Goal: Communication & Community: Ask a question

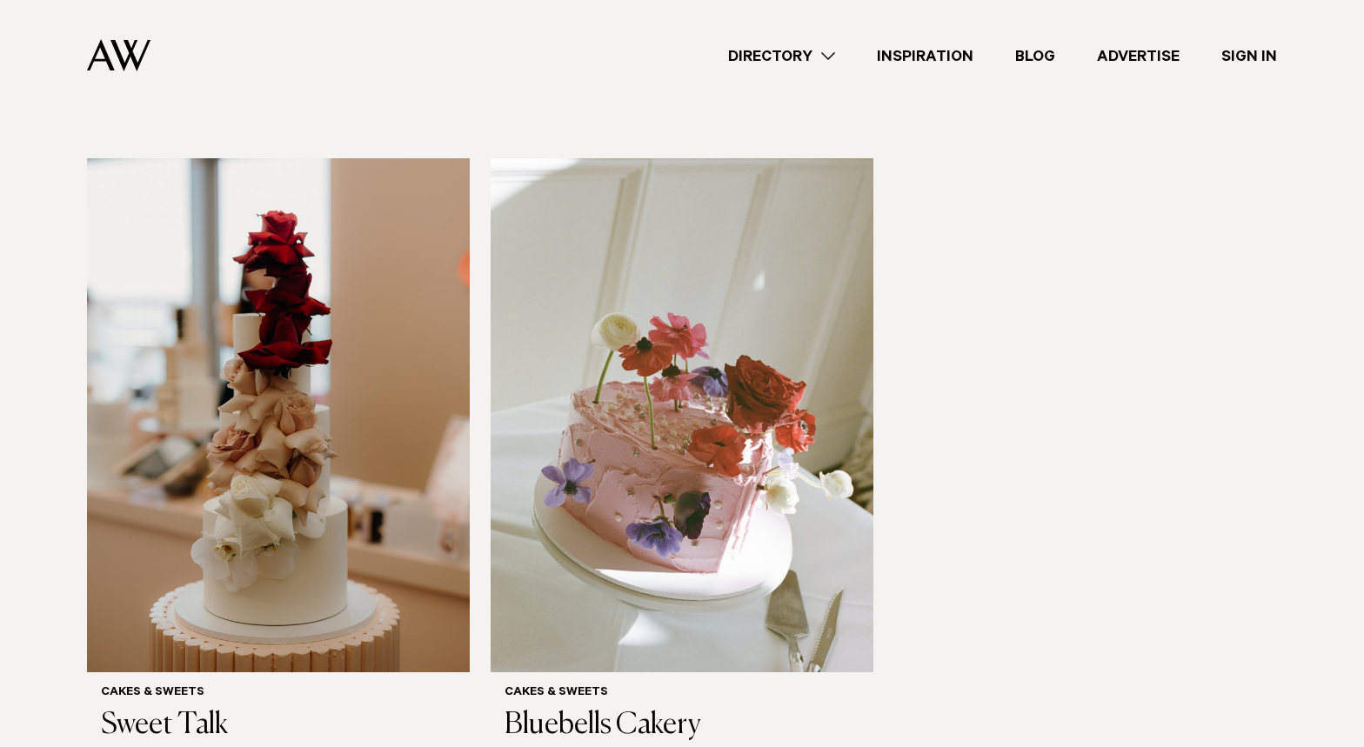
scroll to position [1188, 0]
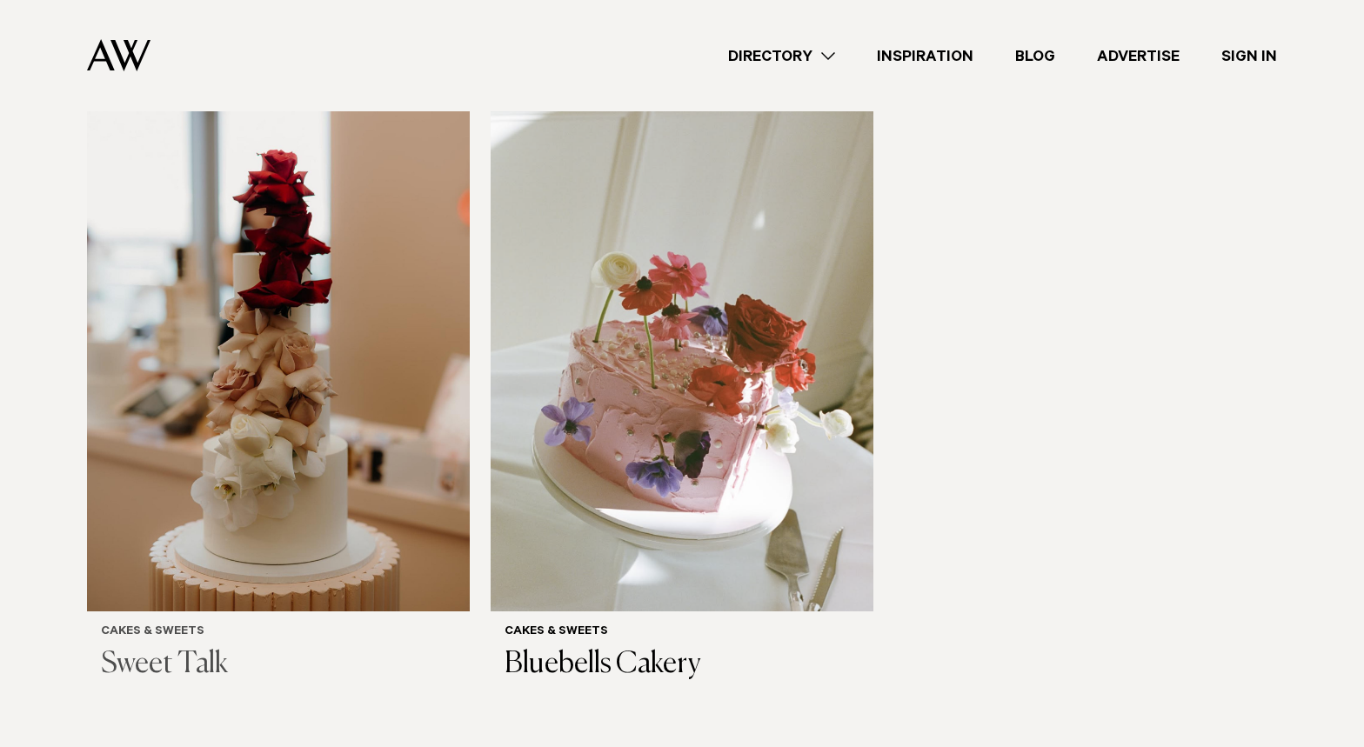
click at [411, 279] on img at bounding box center [278, 353] width 383 height 513
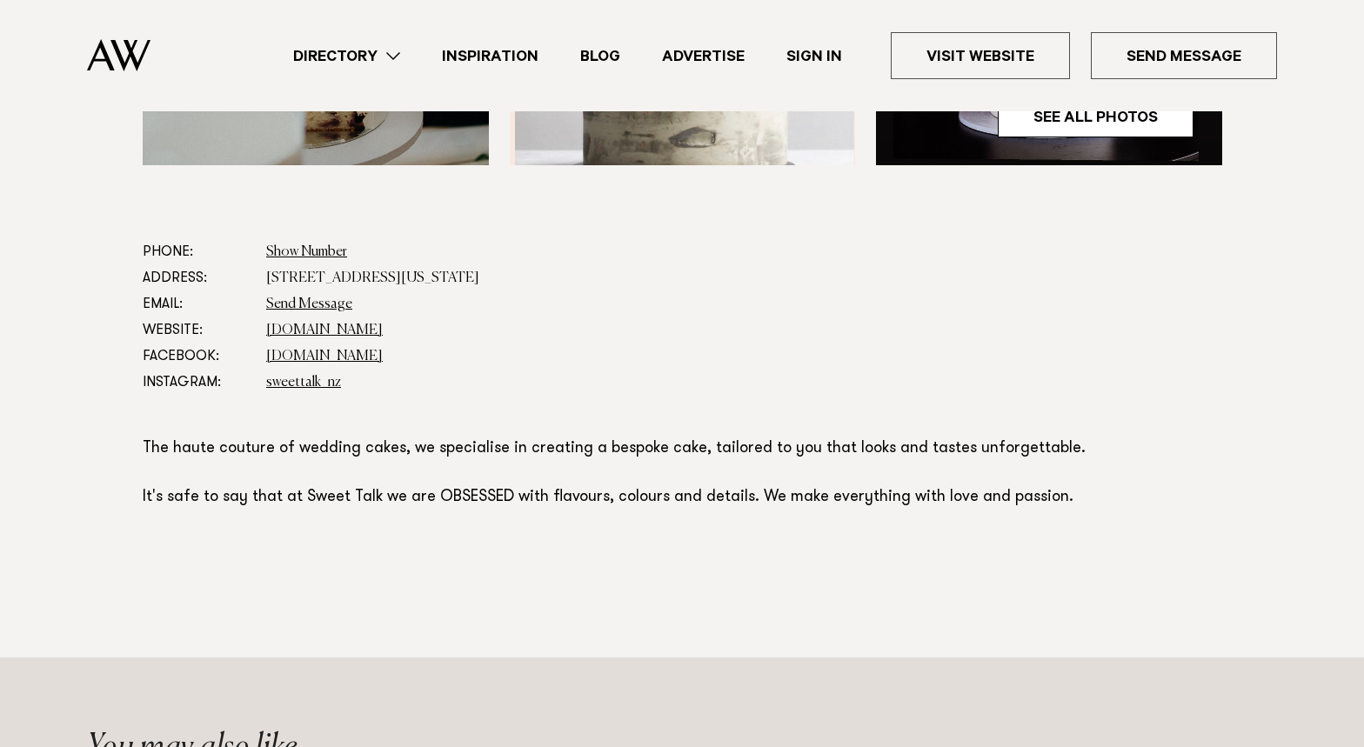
scroll to position [855, 0]
click at [299, 304] on link "Send Message" at bounding box center [309, 304] width 86 height 14
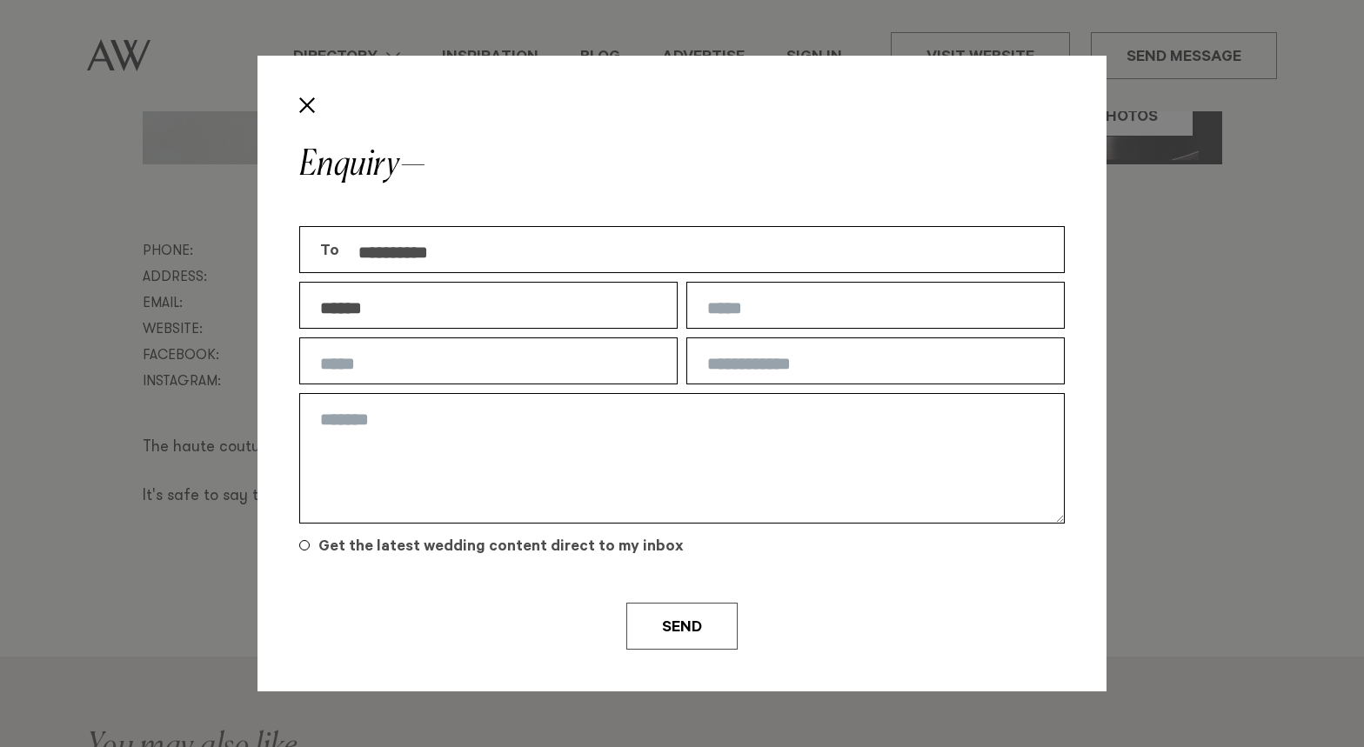
type input "*****"
type input "**********"
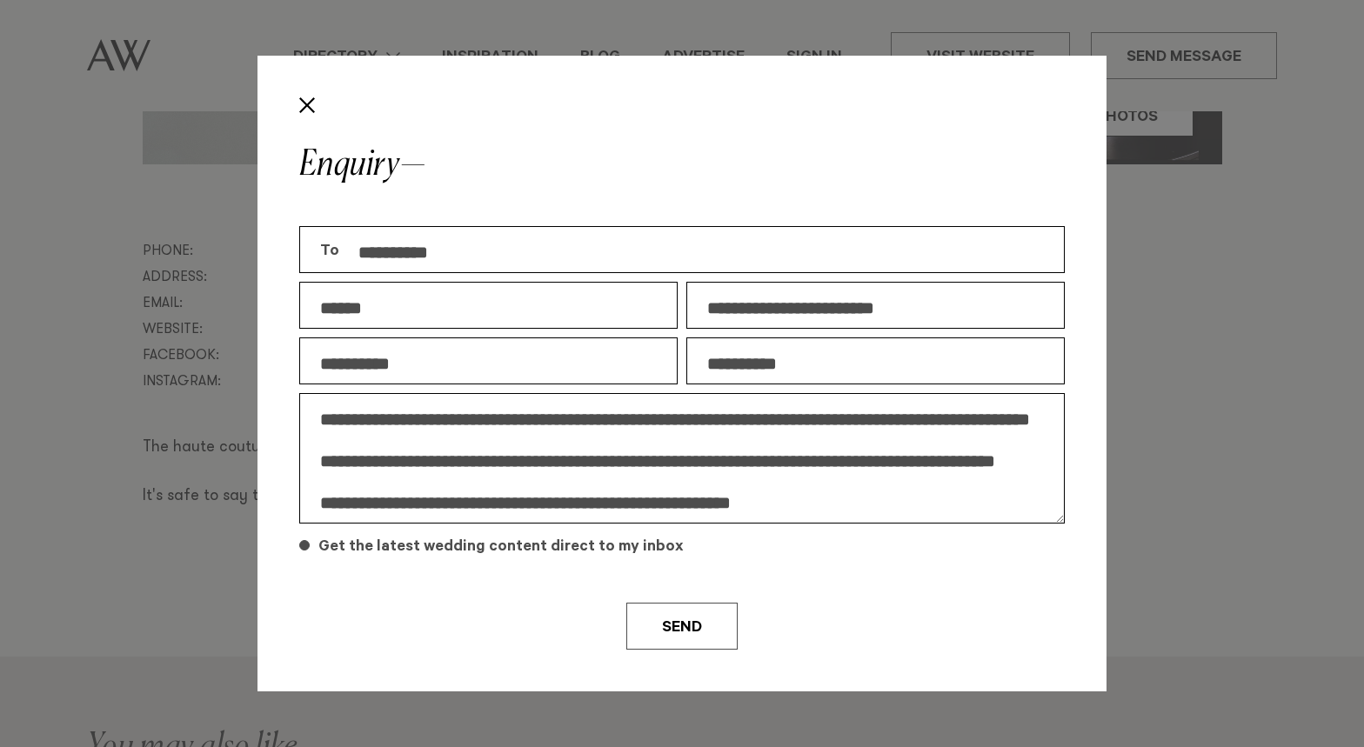
type textarea "**********"
click at [328, 545] on h5 "Get the latest wedding content direct to my inbox" at bounding box center [691, 548] width 746 height 21
click at [304, 550] on span at bounding box center [304, 545] width 10 height 10
click at [302, 546] on span at bounding box center [304, 545] width 10 height 10
click at [719, 635] on button "Send" at bounding box center [681, 626] width 111 height 47
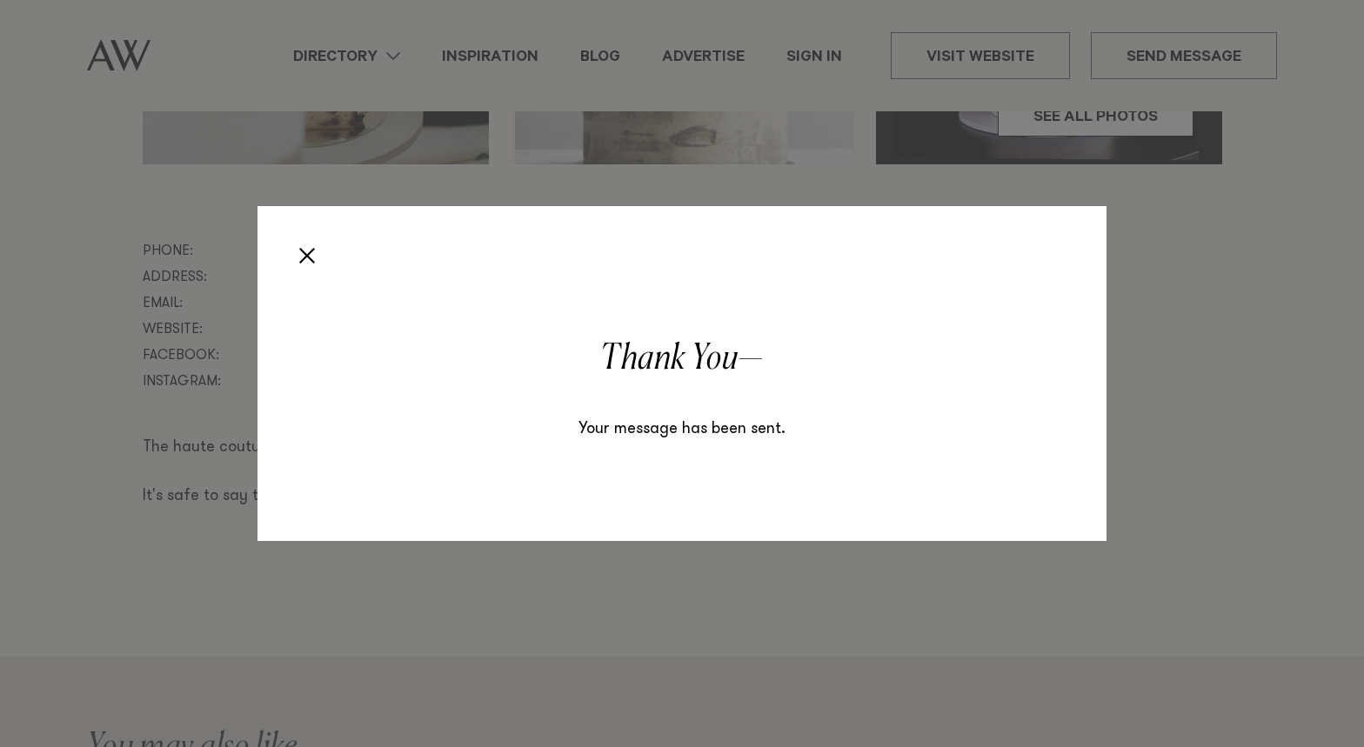
click at [306, 254] on button "Close" at bounding box center [307, 256] width 30 height 30
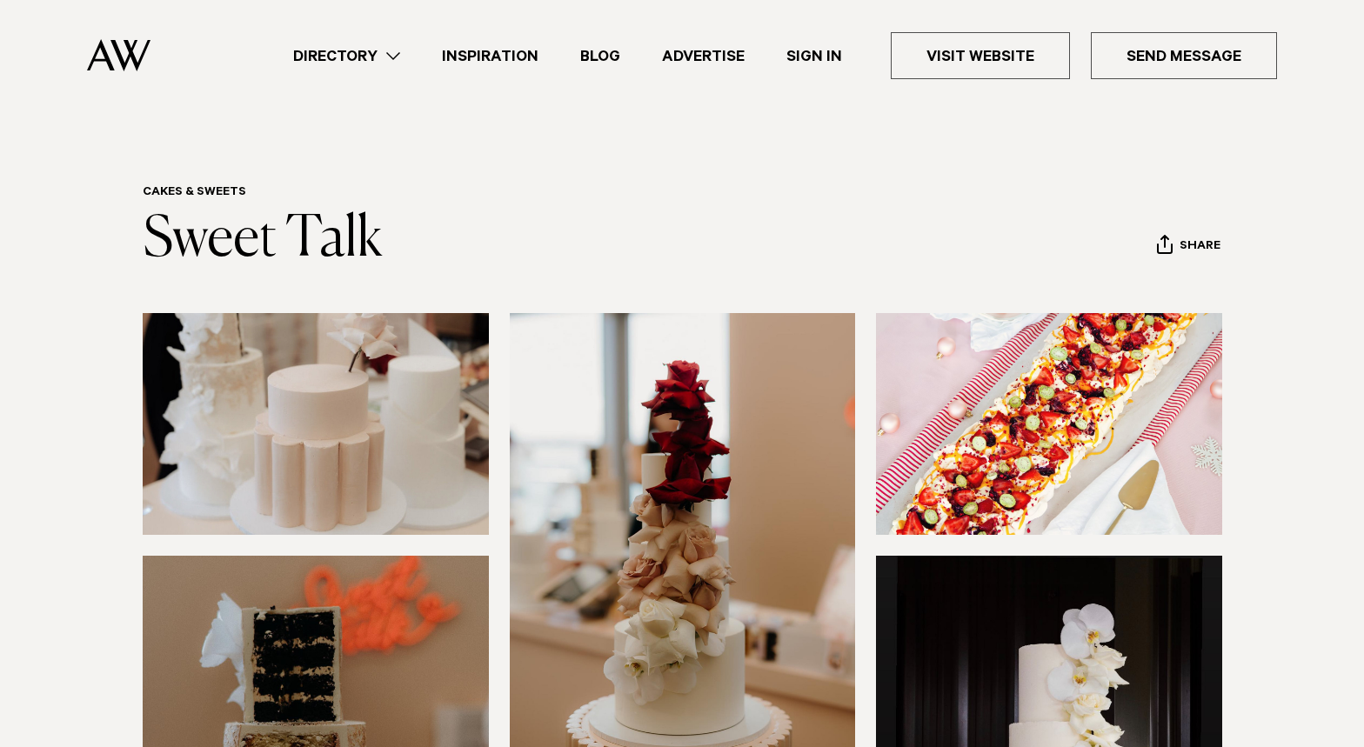
scroll to position [0, 0]
click at [392, 57] on link "Directory" at bounding box center [346, 55] width 149 height 23
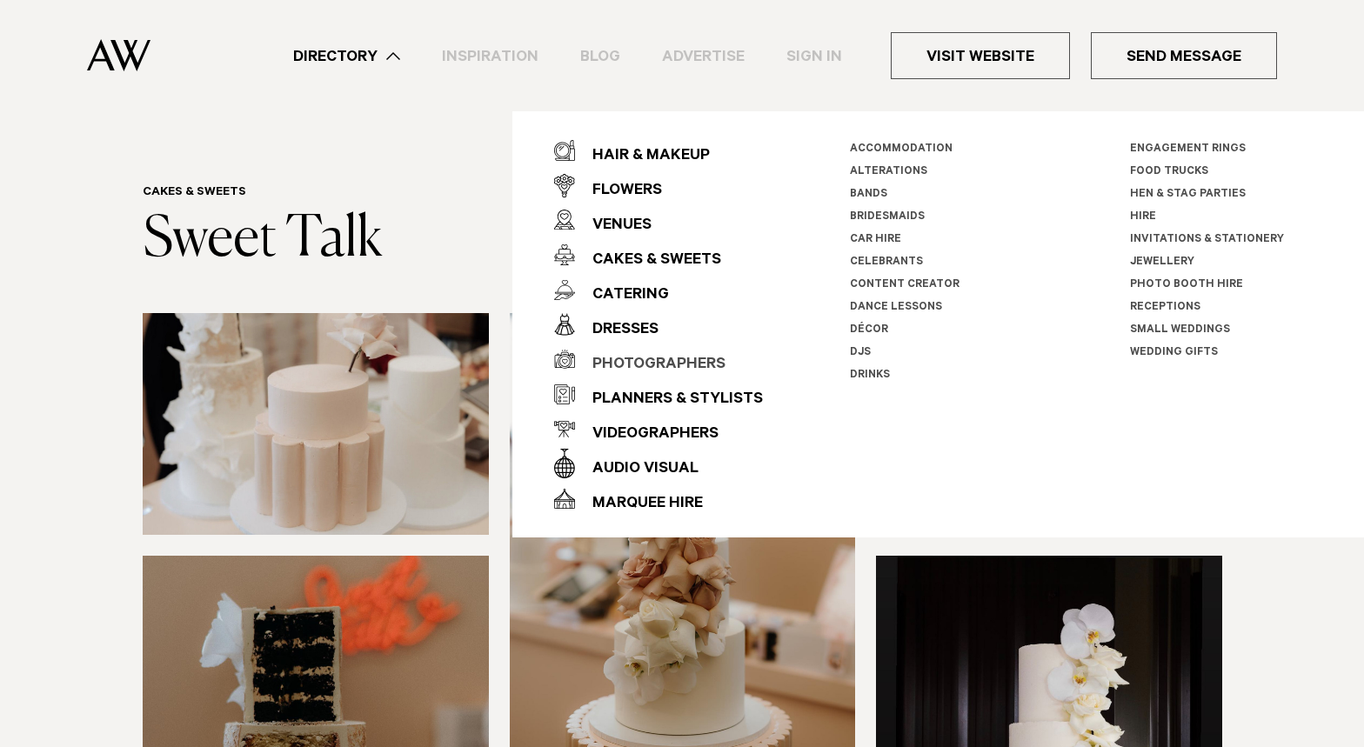
click at [662, 360] on div "Photographers" at bounding box center [650, 365] width 150 height 35
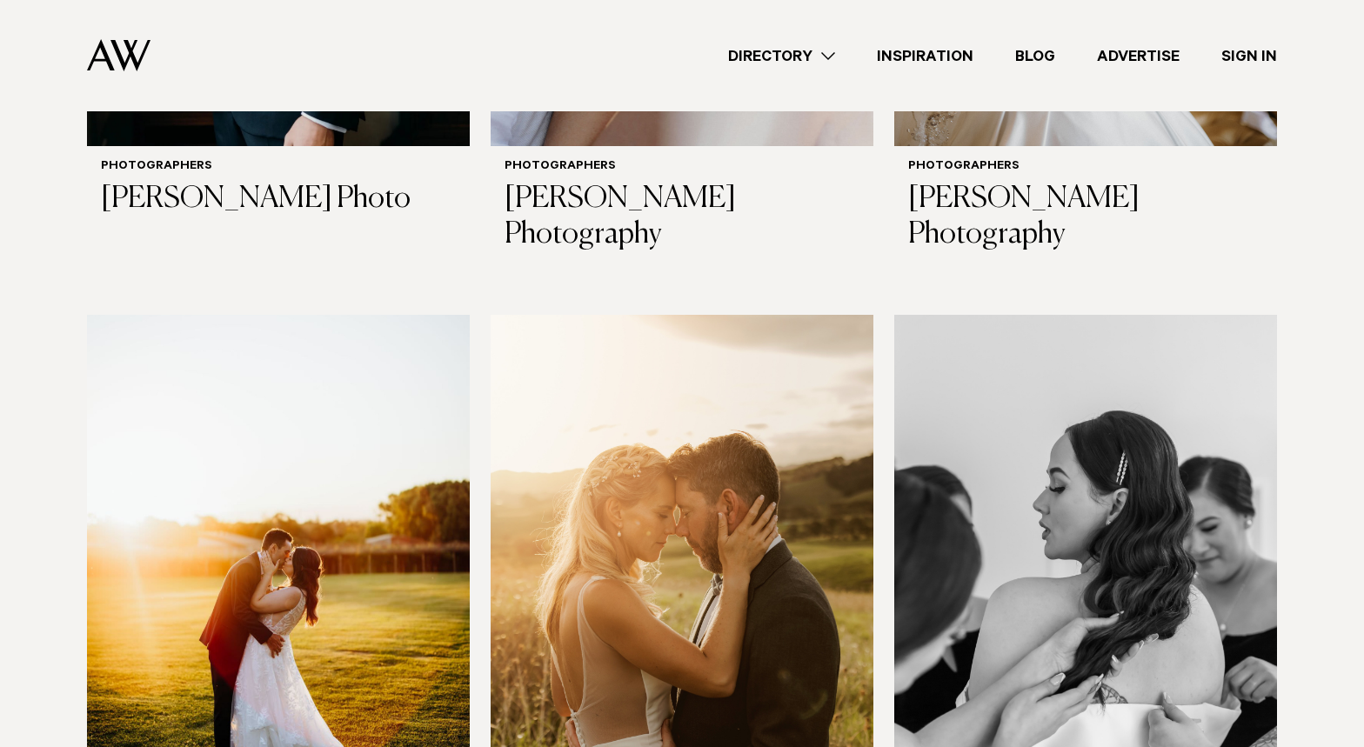
scroll to position [3769, 0]
click at [812, 53] on link "Directory" at bounding box center [781, 55] width 149 height 23
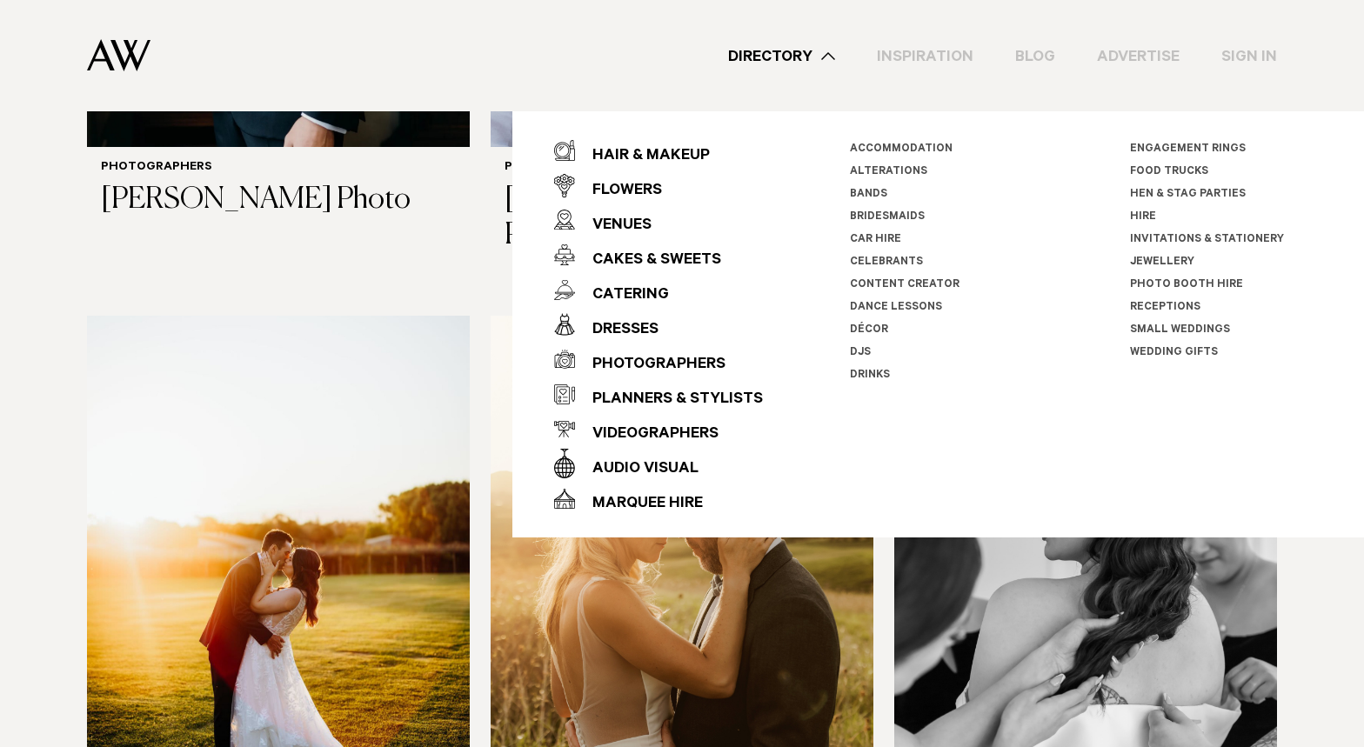
scroll to position [3702, 0]
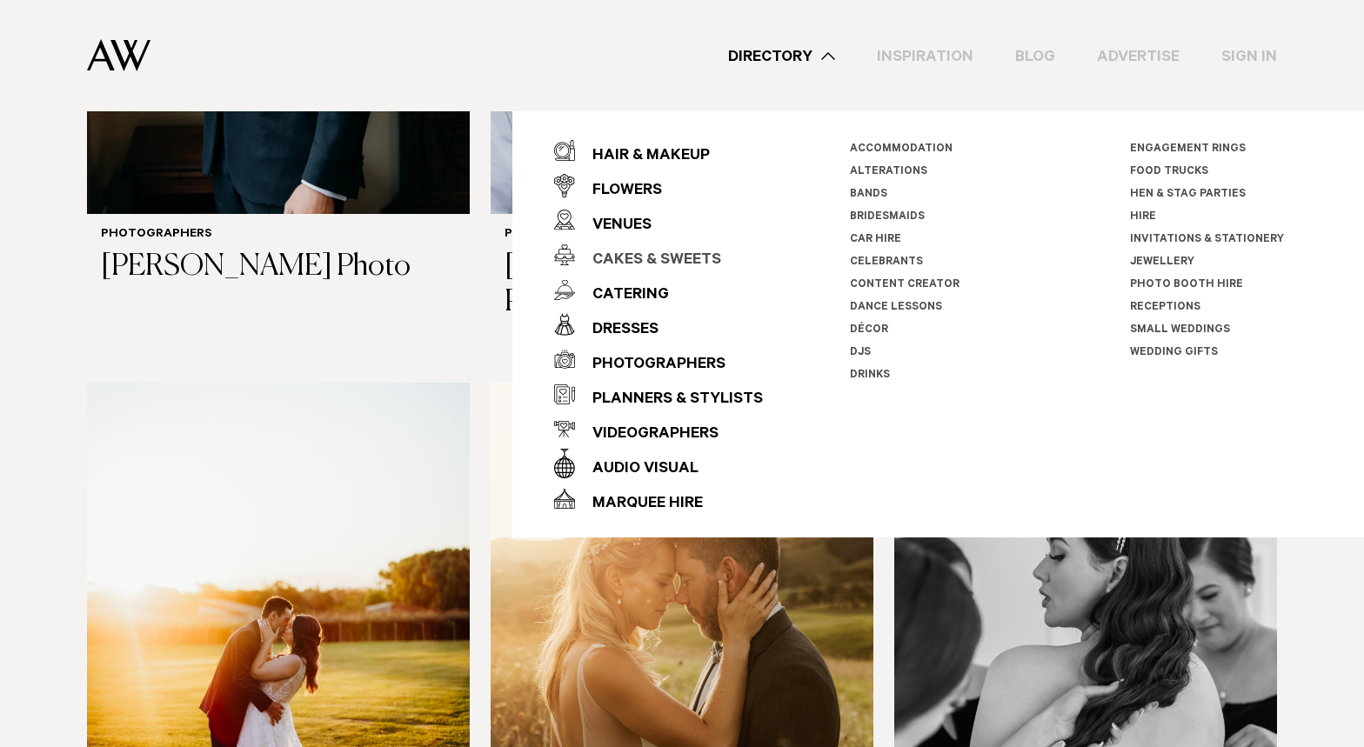
click at [618, 255] on div "Cakes & Sweets" at bounding box center [648, 261] width 146 height 35
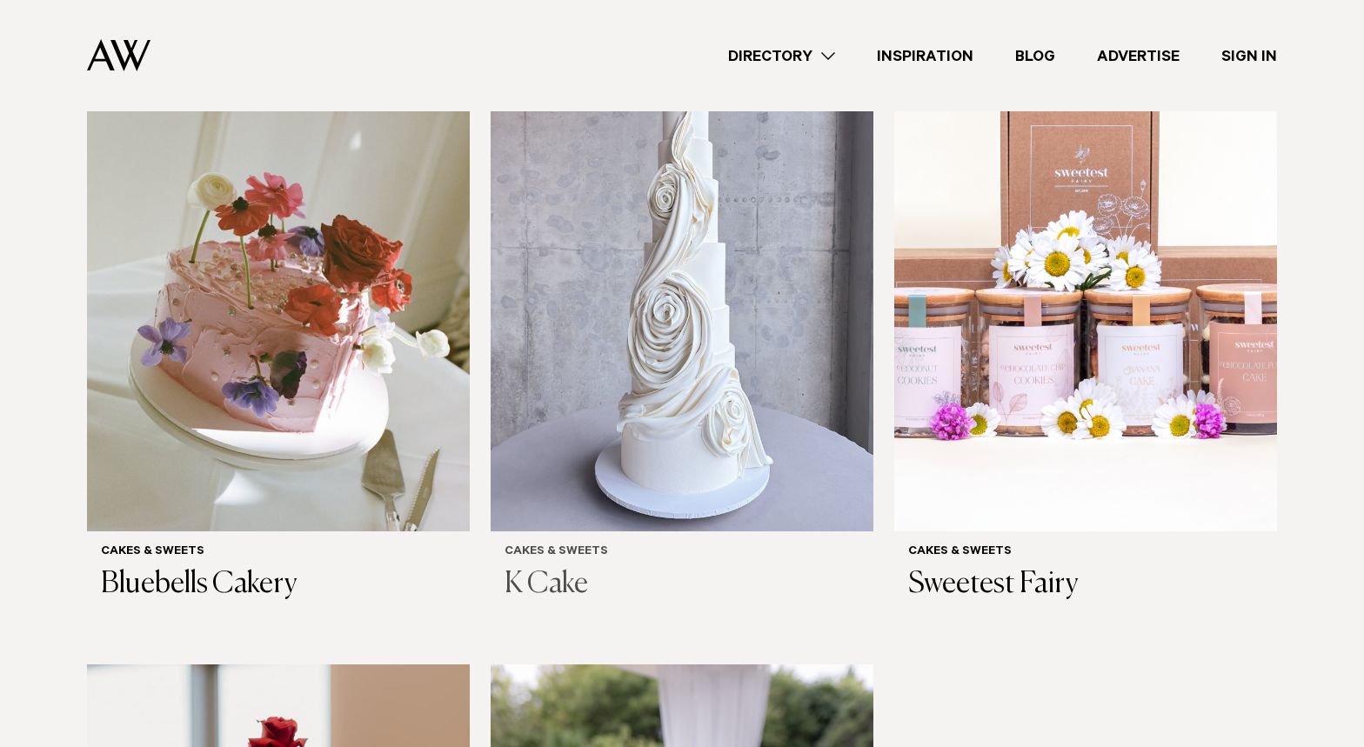
scroll to position [619, 0]
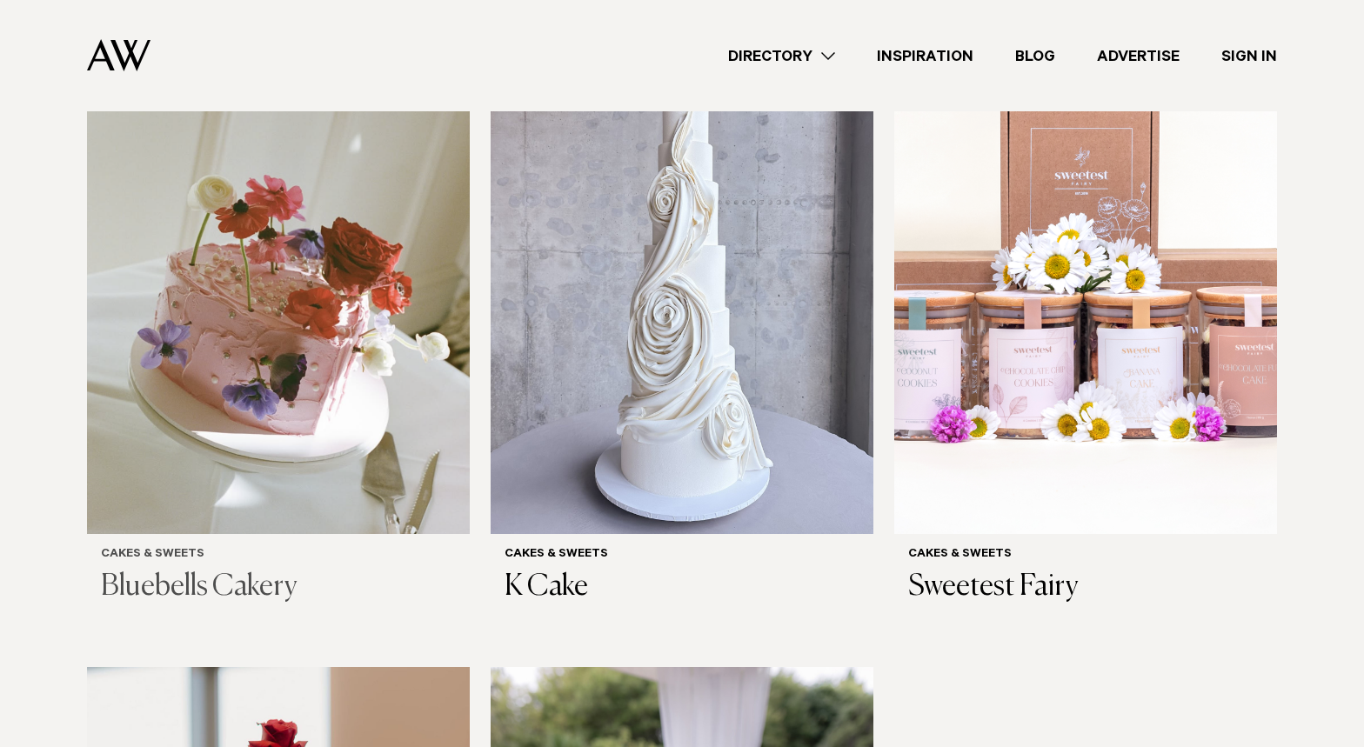
click at [418, 303] on img at bounding box center [278, 277] width 383 height 513
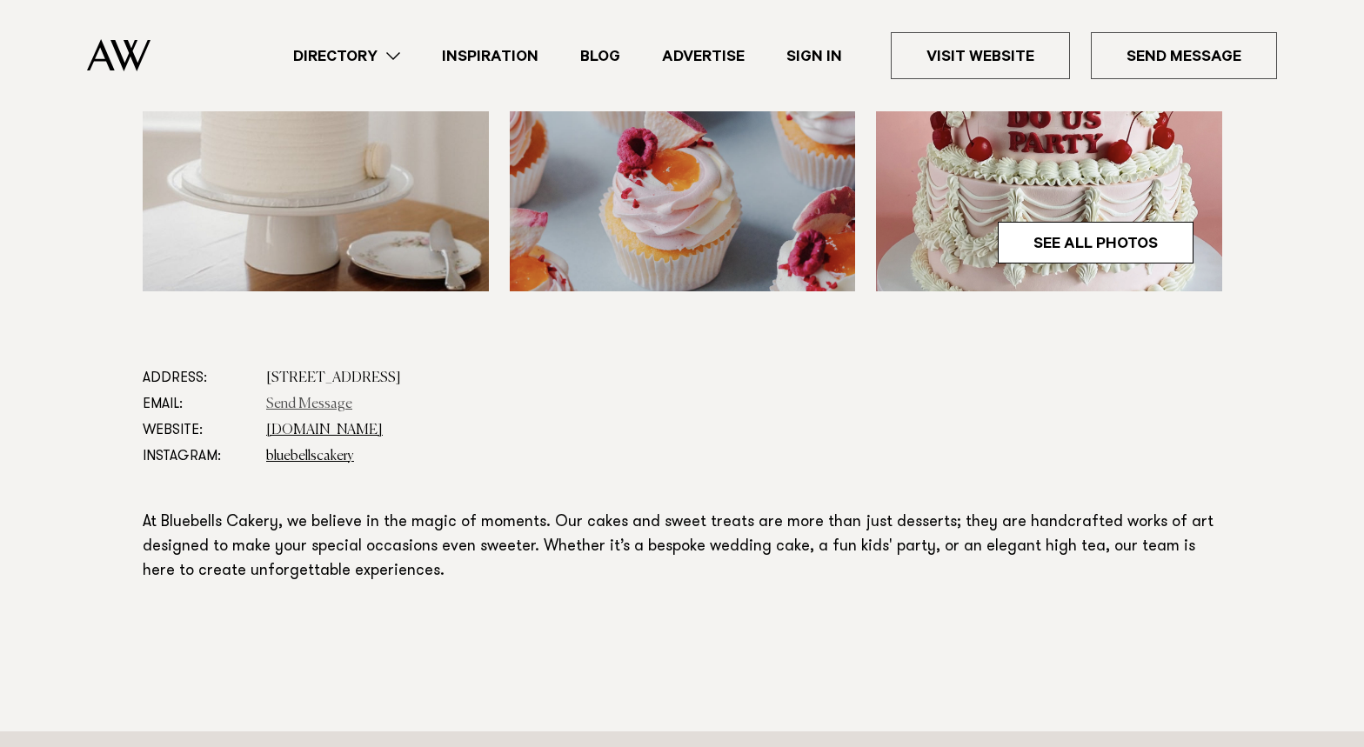
scroll to position [726, 1]
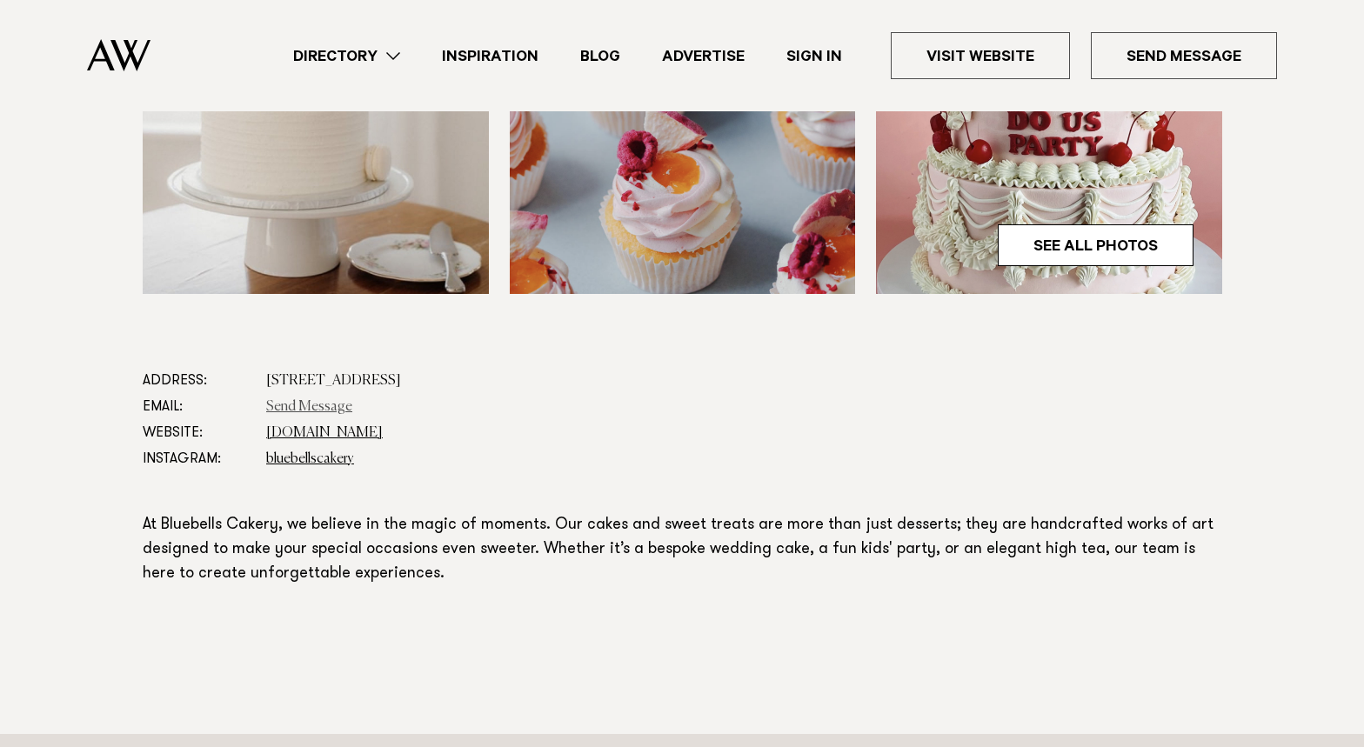
click at [298, 406] on link "Send Message" at bounding box center [309, 407] width 86 height 14
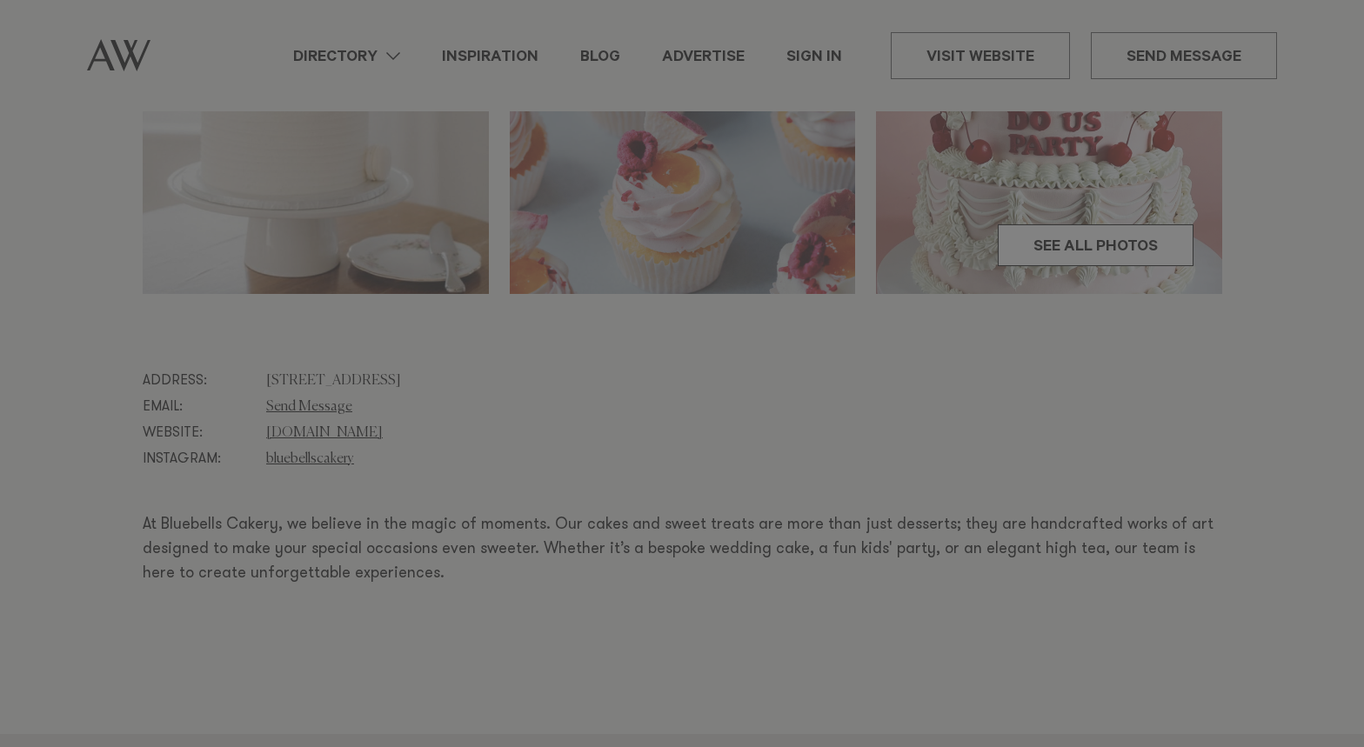
scroll to position [726, 0]
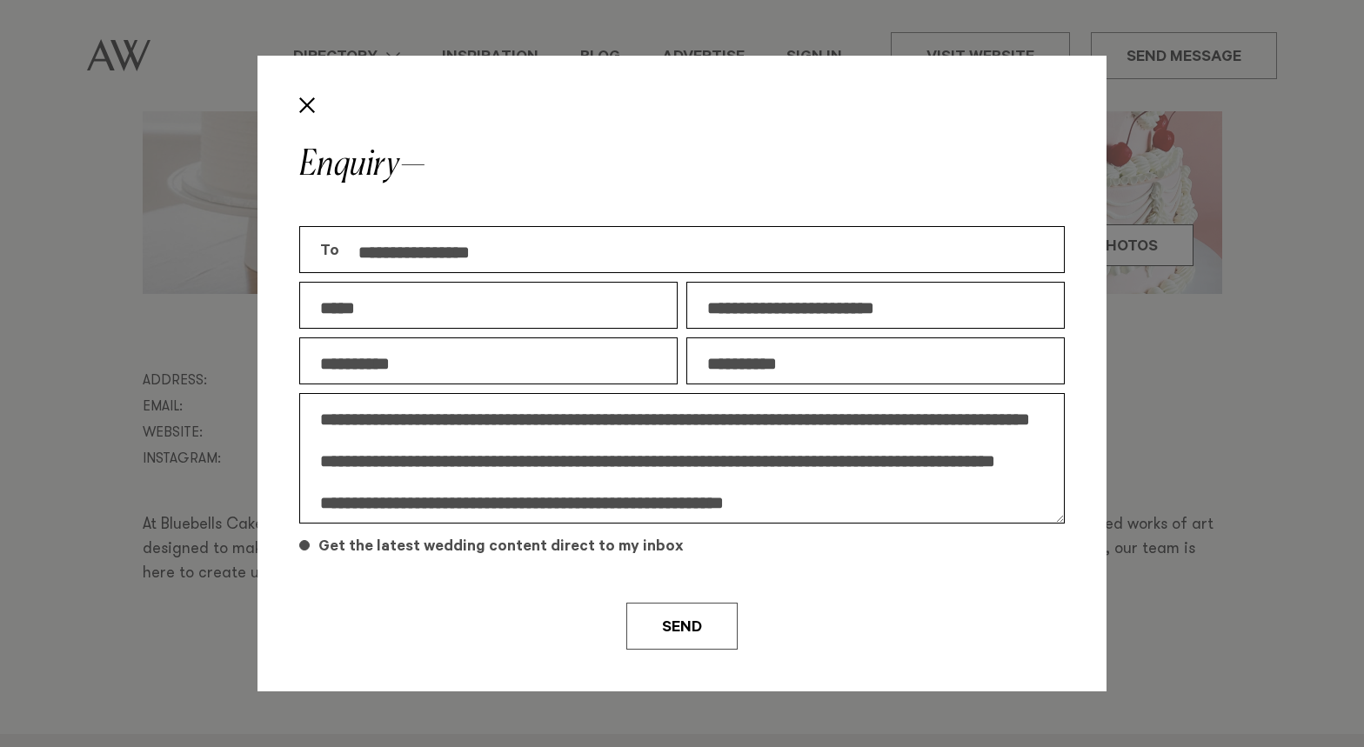
click at [300, 550] on label "Get the latest wedding content direct to my inbox" at bounding box center [682, 556] width 766 height 37
click at [1011, 462] on textarea "**********" at bounding box center [682, 458] width 766 height 130
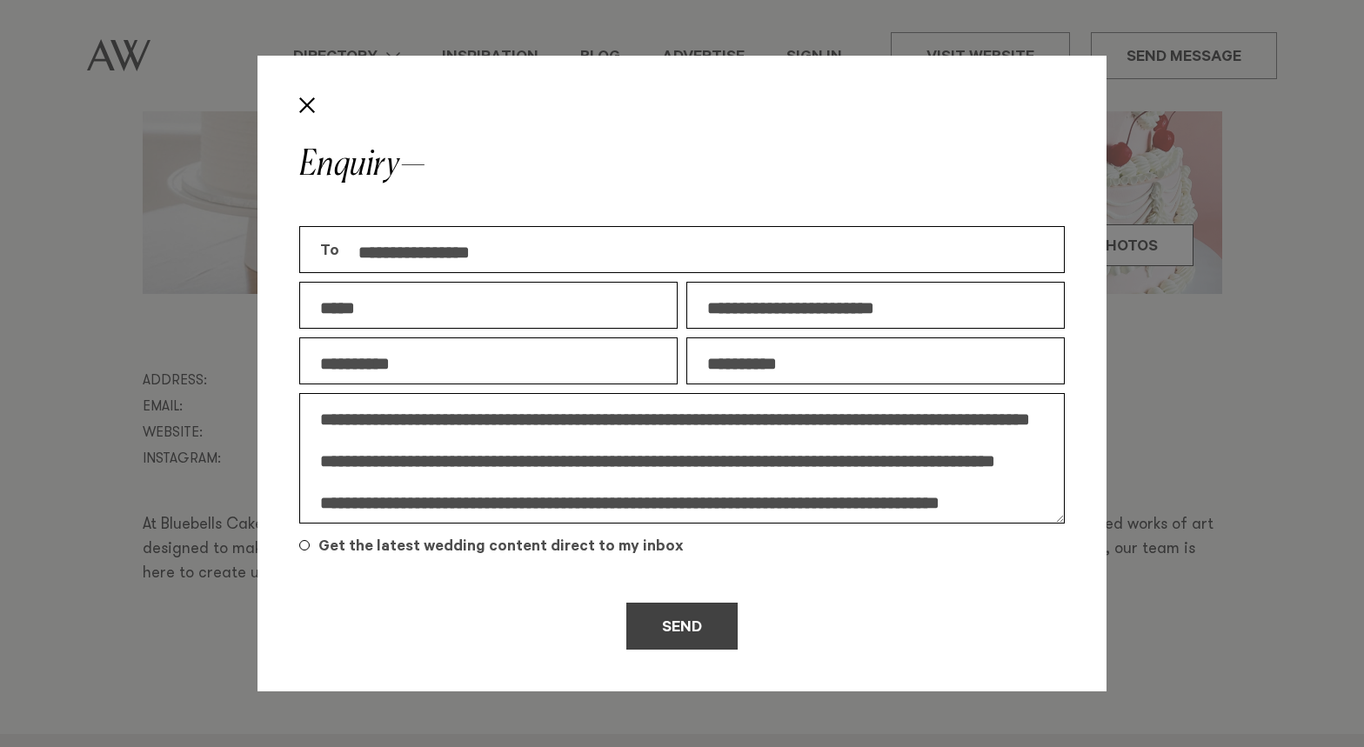
type textarea "**********"
click at [699, 622] on button "Send" at bounding box center [681, 626] width 111 height 47
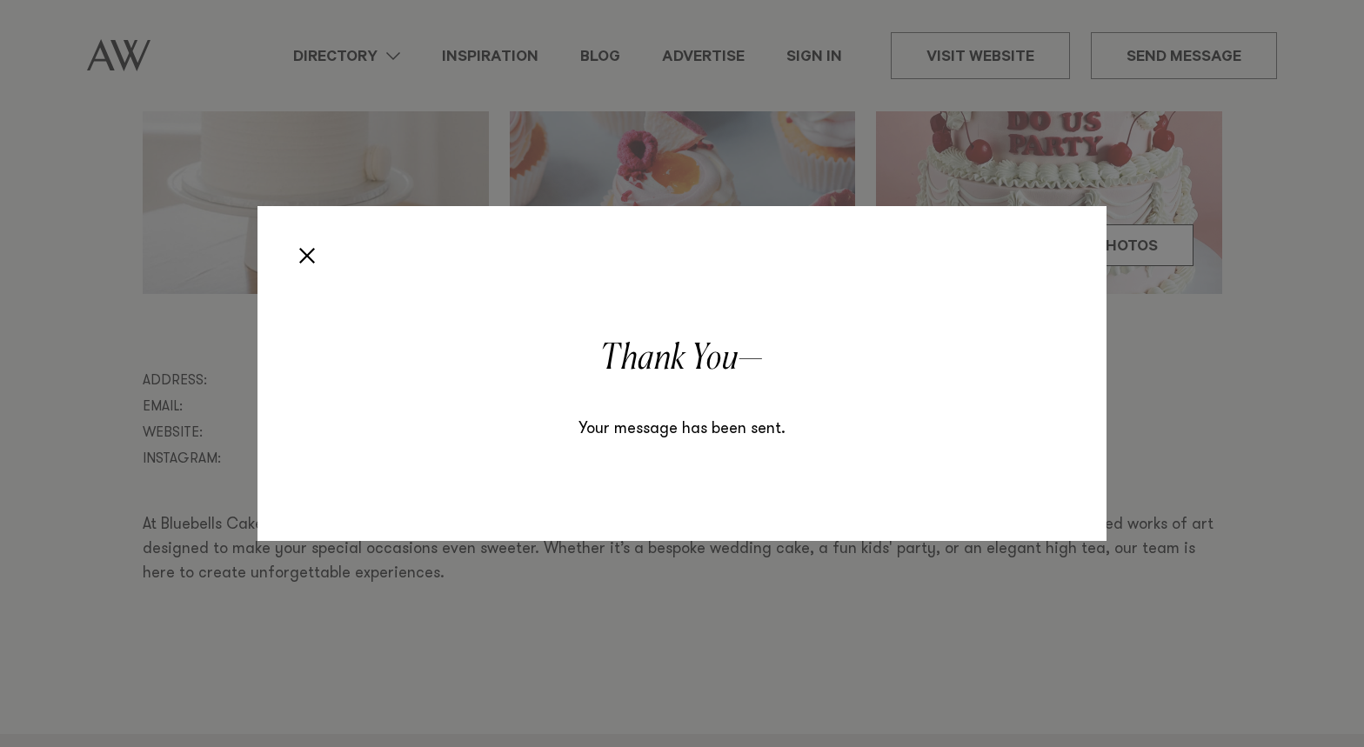
click at [307, 251] on button "Close" at bounding box center [307, 256] width 30 height 30
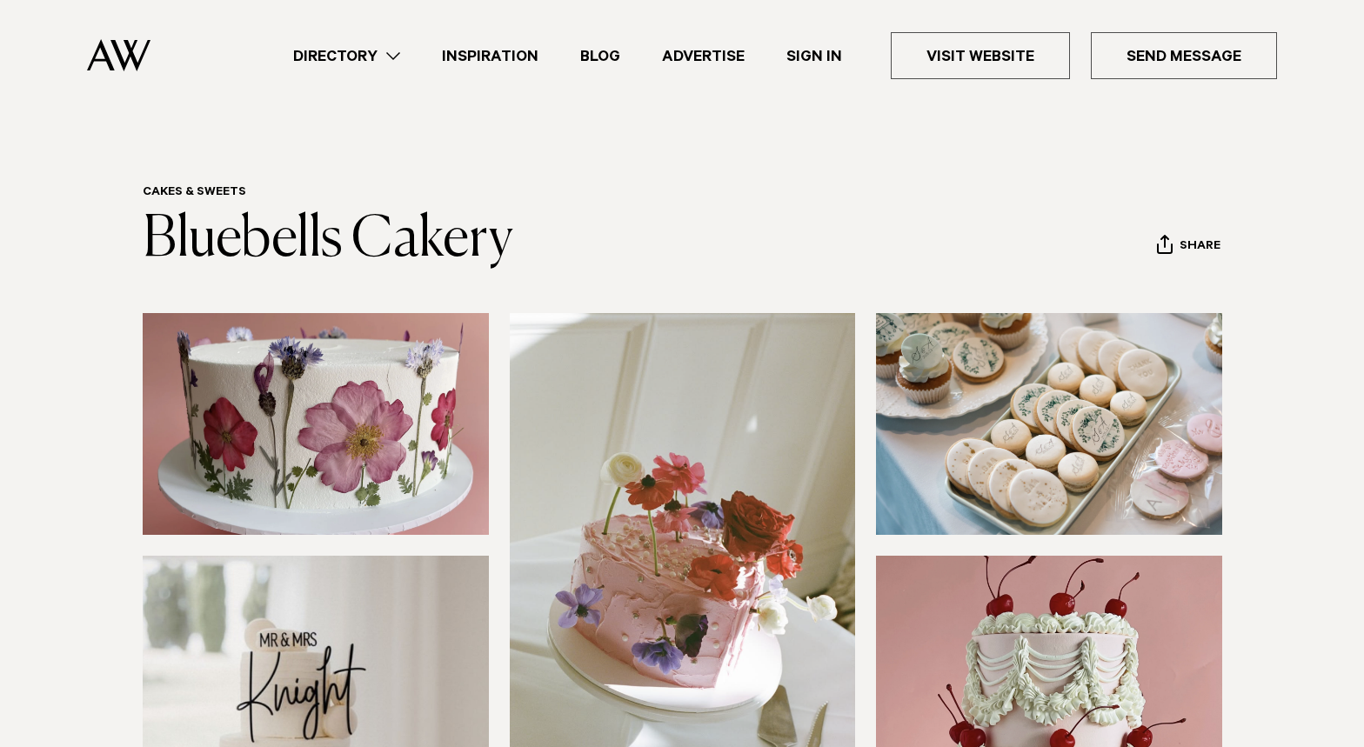
scroll to position [0, 0]
